Goal: Information Seeking & Learning: Find contact information

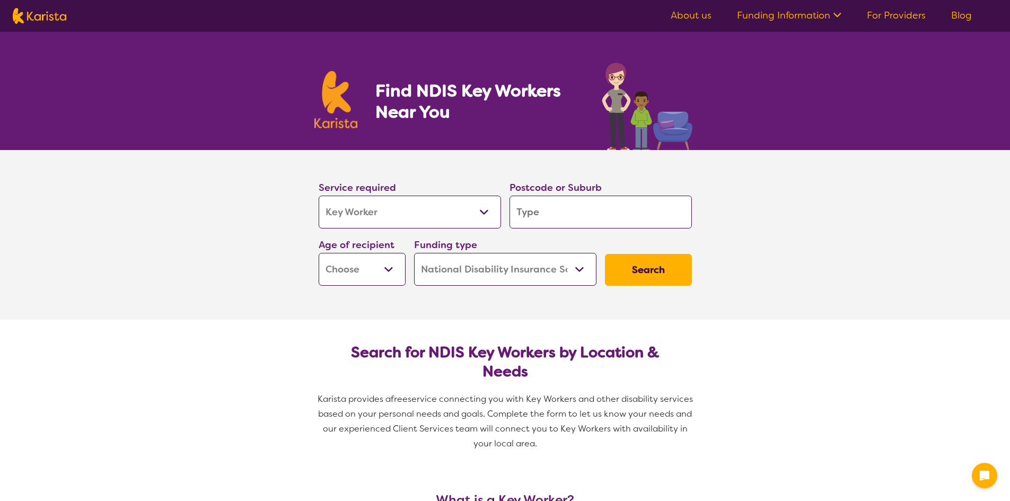
select select "Key Worker"
select select "NDIS"
select select "Key Worker"
select select "NDIS"
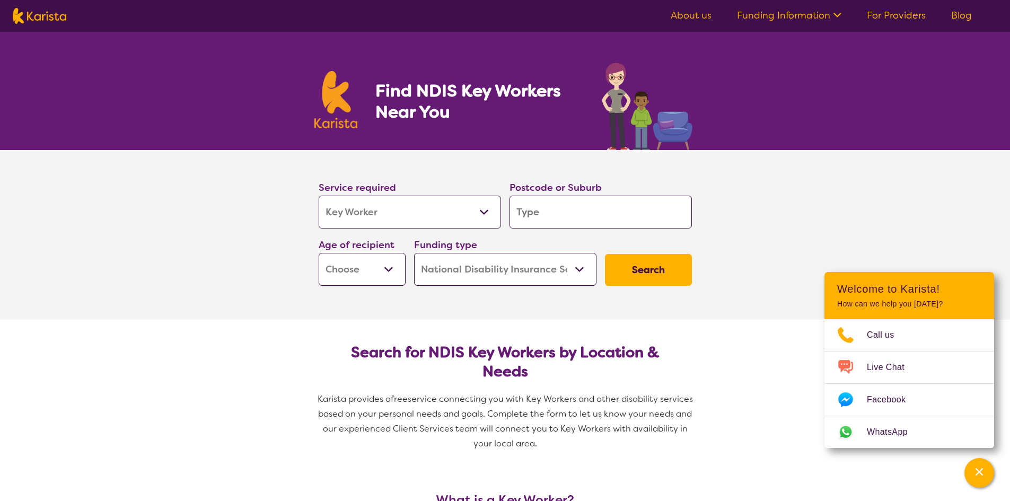
click at [518, 214] on input "search" at bounding box center [601, 212] width 182 height 33
type input "3"
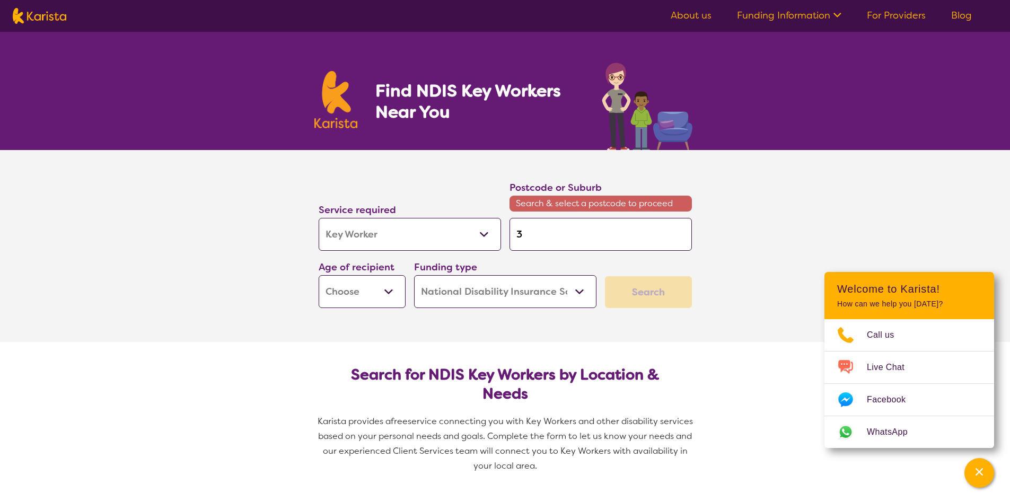
type input "30"
type input "303"
type input "3030"
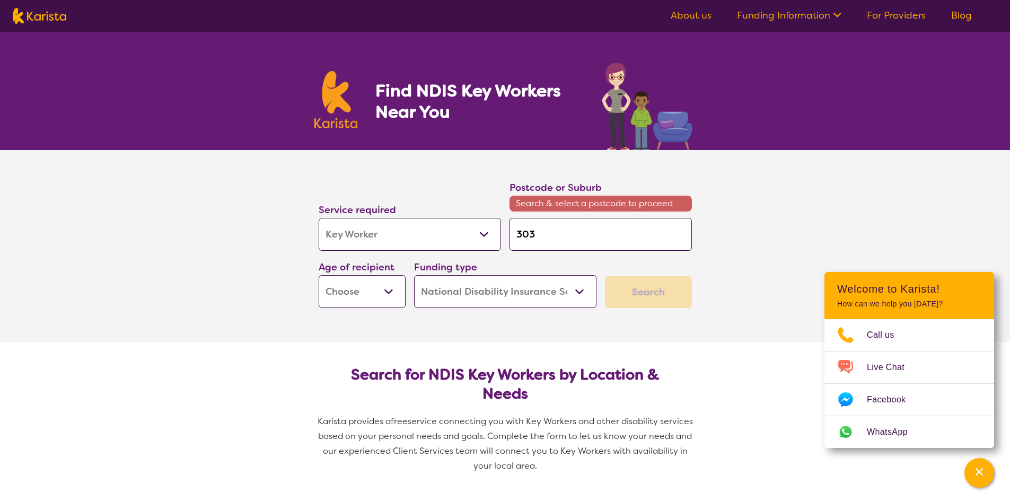
type input "3030"
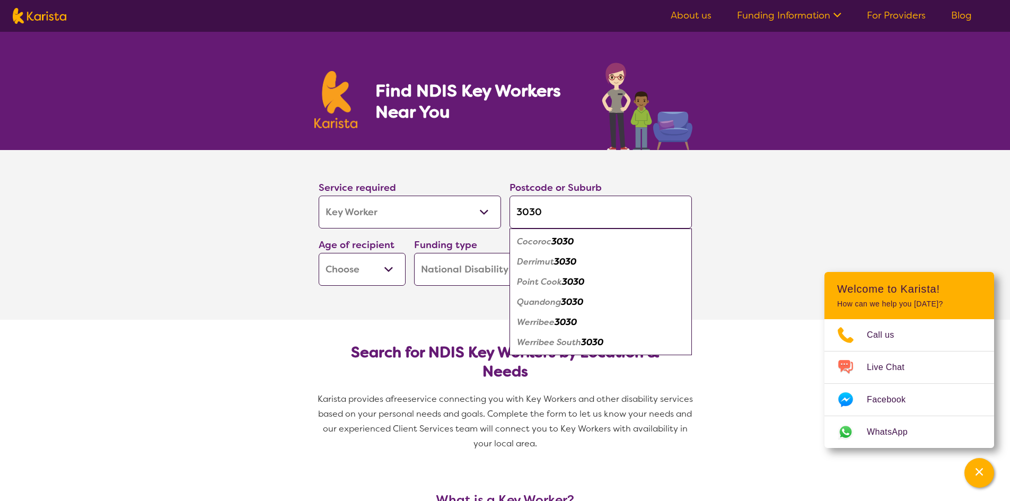
type input "3030"
click at [383, 268] on select "Early Childhood - 0 to 9 Child - 10 to 11 Adolescent - 12 to 17 Adult - 18 to 6…" at bounding box center [362, 269] width 87 height 33
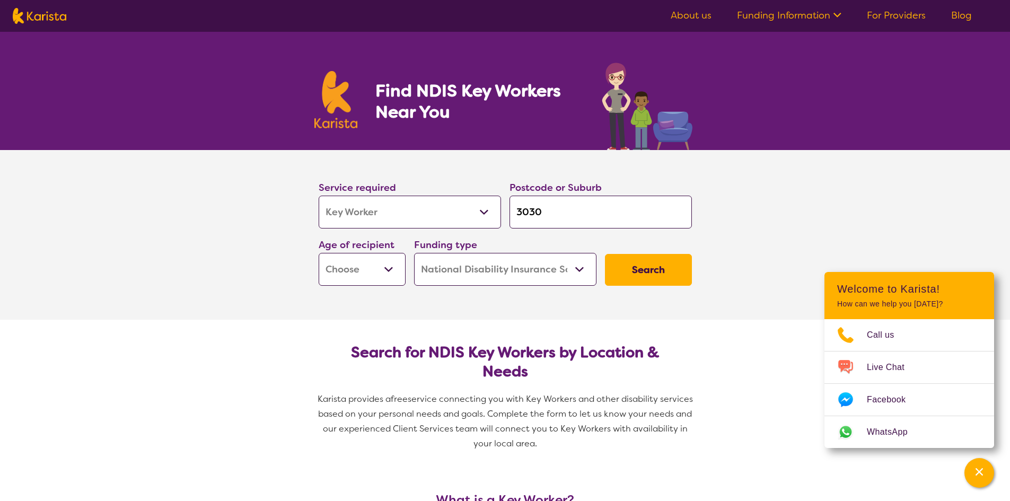
select select "EC"
click at [319, 253] on select "Early Childhood - 0 to 9 Child - 10 to 11 Adolescent - 12 to 17 Adult - 18 to 6…" at bounding box center [362, 269] width 87 height 33
select select "EC"
click at [686, 270] on button "Search" at bounding box center [648, 270] width 87 height 32
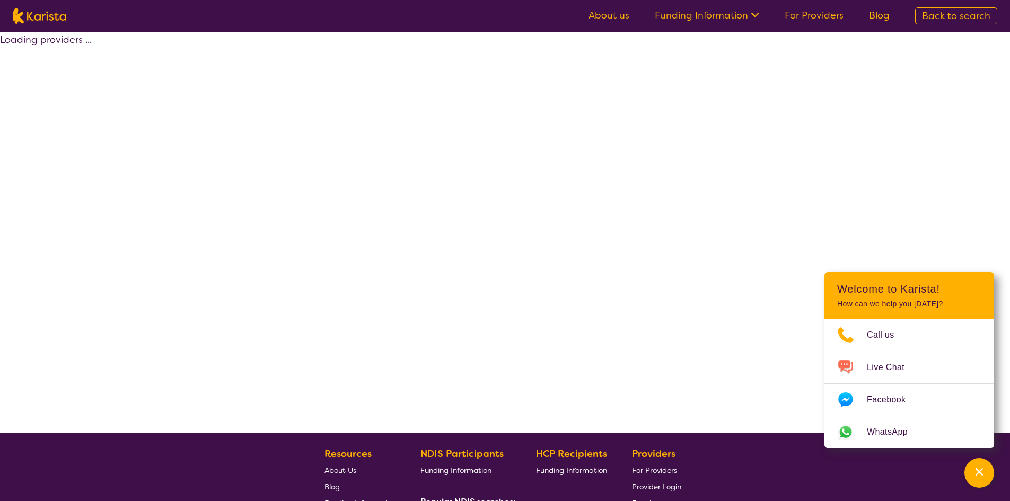
select select "by_score"
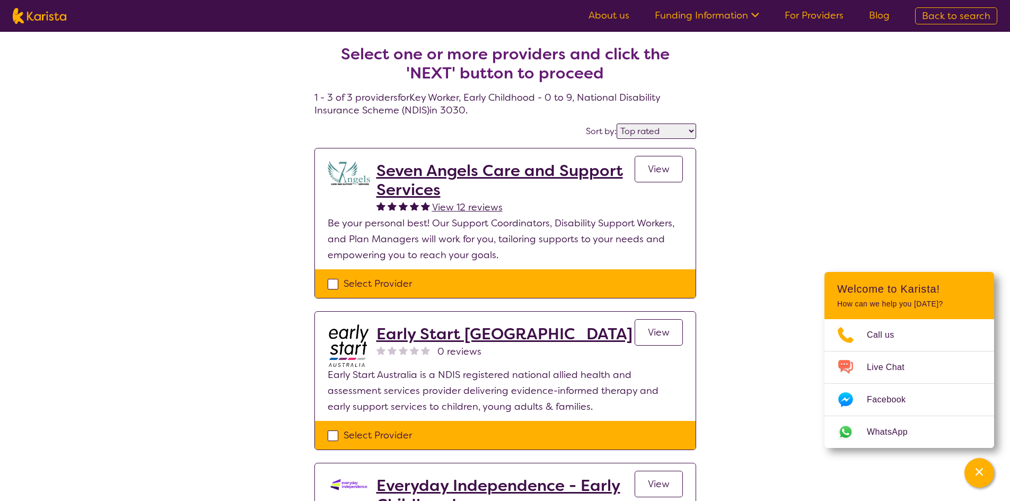
click at [671, 173] on link "View" at bounding box center [659, 169] width 48 height 27
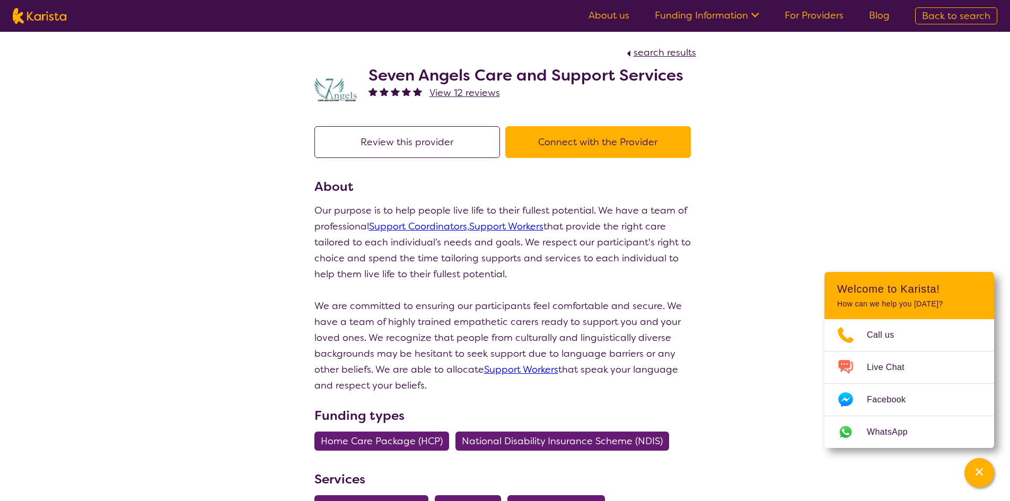
select select "by_score"
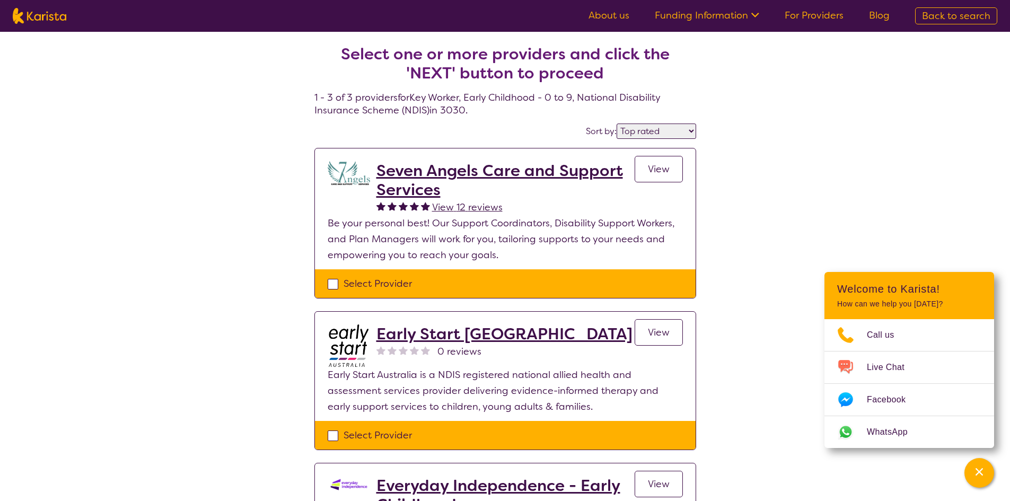
select select "Key Worker"
select select "EC"
select select "NDIS"
select select "Key Worker"
select select "EC"
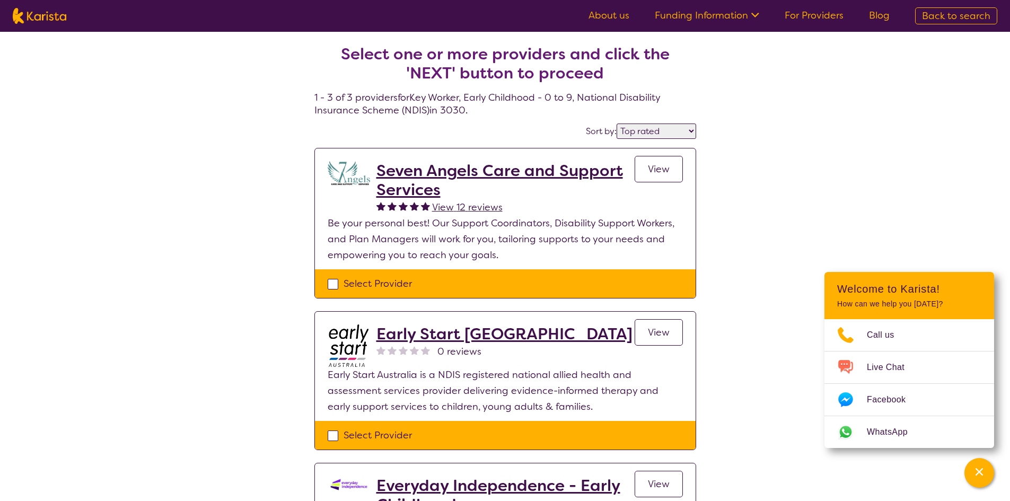
select select "NDIS"
